Goal: Transaction & Acquisition: Purchase product/service

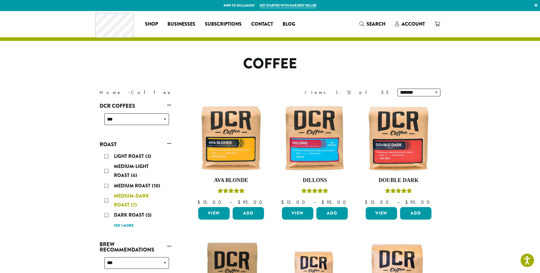
scroll to position [90, 0]
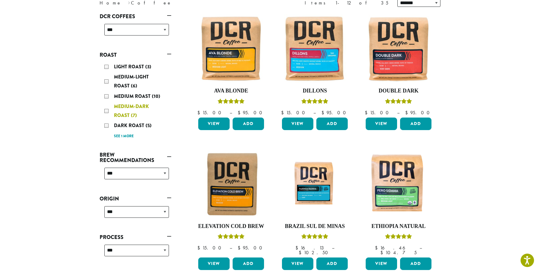
click at [107, 112] on div "Medium-Dark Roast (7)" at bounding box center [136, 111] width 65 height 18
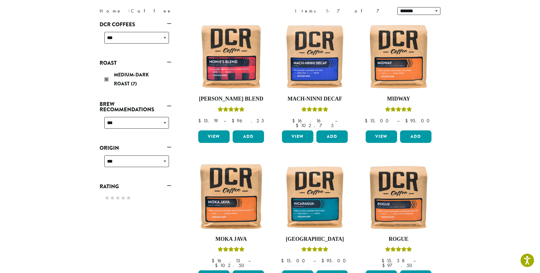
scroll to position [120, 0]
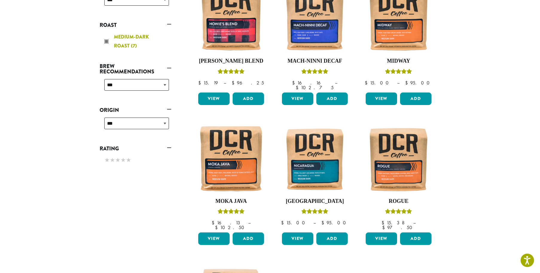
click at [105, 42] on div "Medium-Dark Roast (7)" at bounding box center [136, 42] width 65 height 18
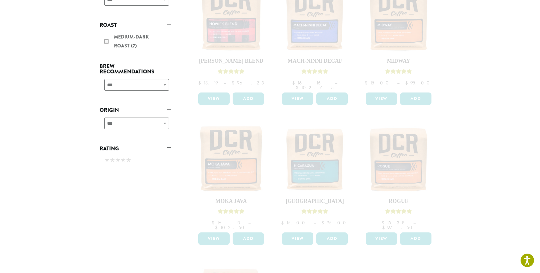
click at [106, 43] on div "Medium-Dark Roast (7)" at bounding box center [136, 42] width 72 height 24
click at [169, 25] on link "Roast" at bounding box center [136, 25] width 72 height 10
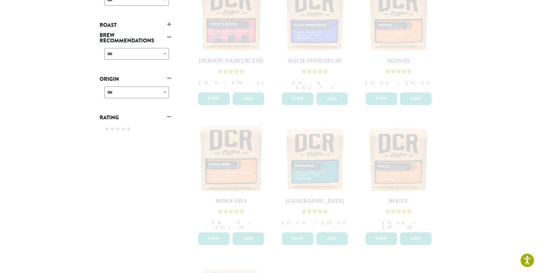
click at [169, 25] on link "Roast" at bounding box center [136, 25] width 72 height 10
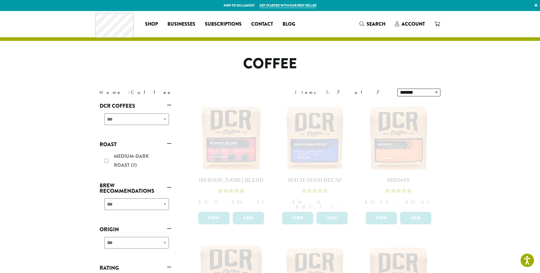
click at [108, 145] on link "Roast" at bounding box center [136, 145] width 72 height 10
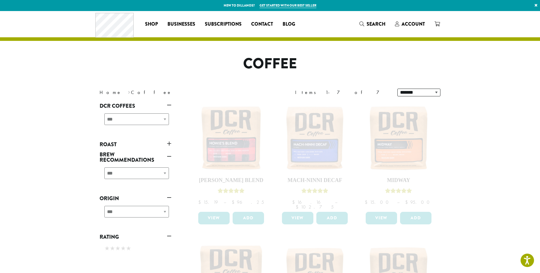
click at [108, 145] on link "Roast" at bounding box center [136, 145] width 72 height 10
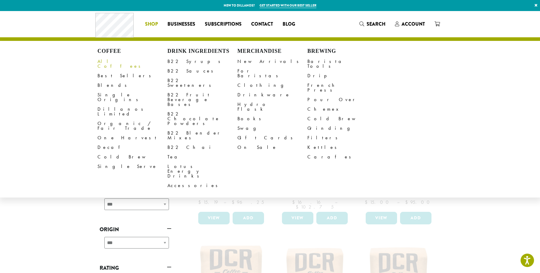
click at [113, 63] on link "All Coffees" at bounding box center [132, 64] width 70 height 14
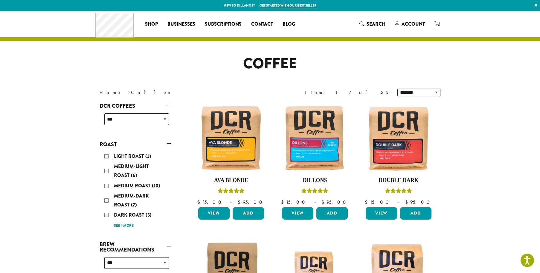
click at [106, 216] on div "Dark Roast (5)" at bounding box center [136, 215] width 65 height 9
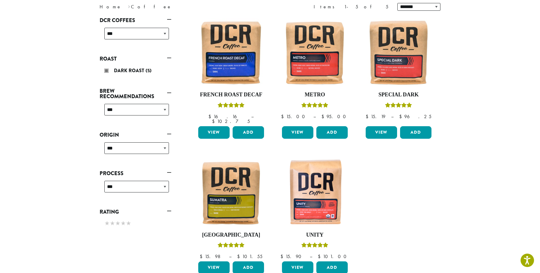
scroll to position [90, 0]
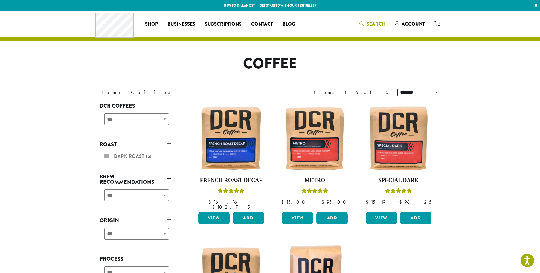
click at [379, 22] on span "Search" at bounding box center [375, 24] width 19 height 7
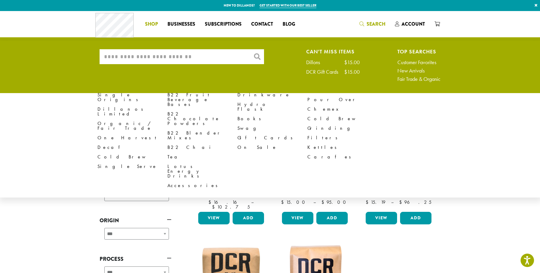
click at [151, 25] on span "Shop" at bounding box center [151, 24] width 13 height 7
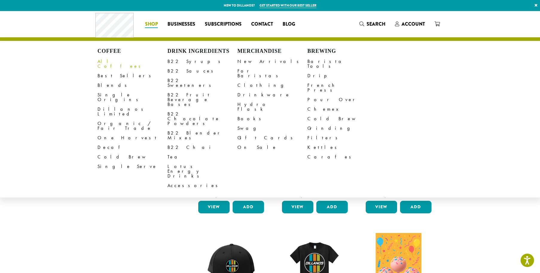
click at [111, 62] on link "All Coffees" at bounding box center [132, 64] width 70 height 14
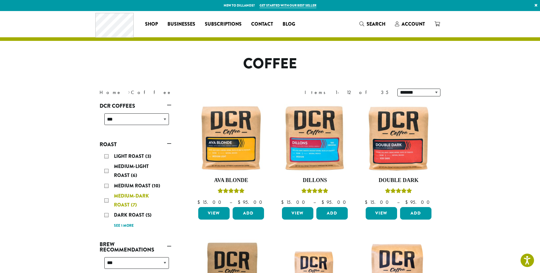
click at [107, 201] on div "Medium-Dark Roast (7)" at bounding box center [136, 201] width 65 height 18
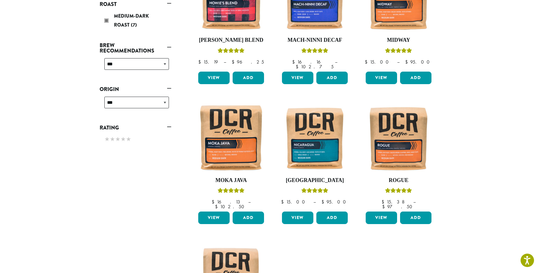
scroll to position [156, 0]
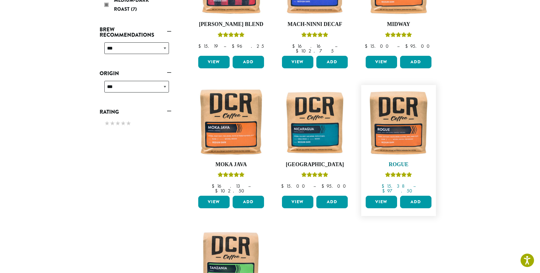
click at [391, 120] on img at bounding box center [398, 122] width 69 height 69
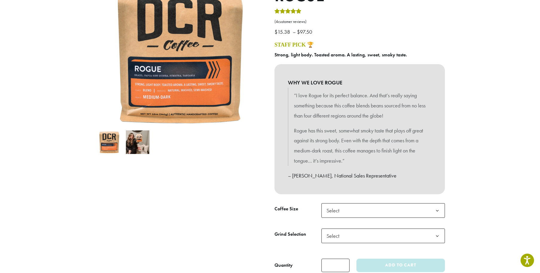
scroll to position [30, 0]
